Goal: Transaction & Acquisition: Download file/media

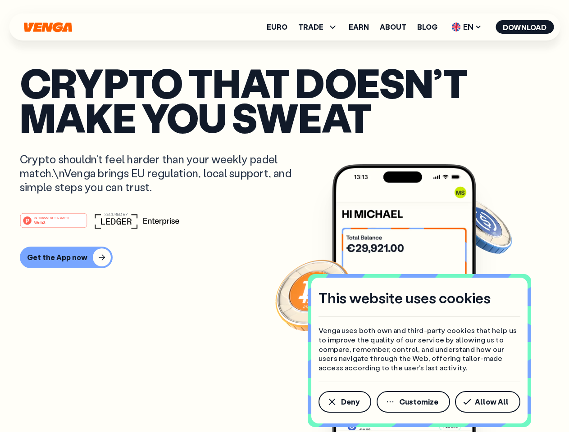
click at [284, 216] on div "#1 PRODUCT OF THE MONTH Web3" at bounding box center [284, 221] width 529 height 16
click at [344, 402] on span "Deny" at bounding box center [350, 401] width 18 height 7
click at [414, 402] on img at bounding box center [404, 315] width 144 height 302
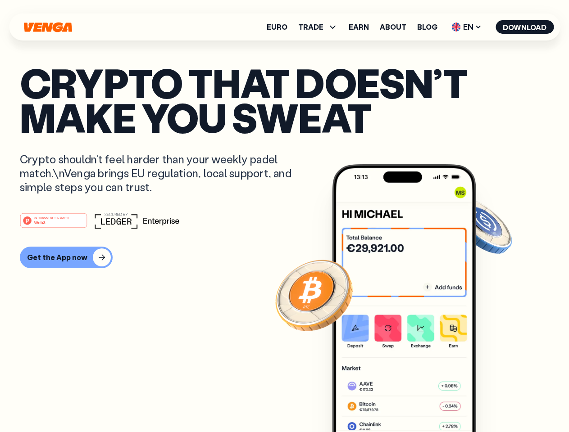
click at [489, 402] on article "Crypto that doesn’t make you sweat Crypto shouldn’t feel harder than your weekl…" at bounding box center [284, 234] width 529 height 338
click at [321, 27] on span "TRADE" at bounding box center [310, 26] width 25 height 7
click at [466, 27] on span "EN" at bounding box center [466, 27] width 36 height 14
click at [525, 27] on button "Download" at bounding box center [524, 27] width 58 height 14
